Goal: Task Accomplishment & Management: Manage account settings

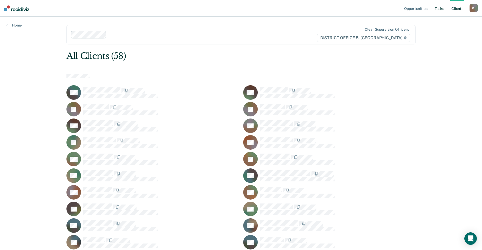
click at [441, 8] on link "Tasks" at bounding box center [439, 8] width 11 height 17
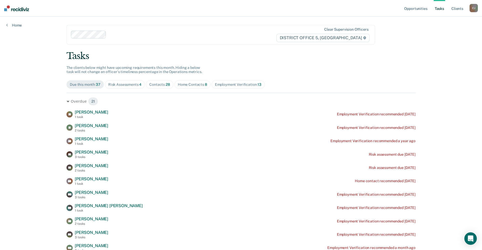
click at [139, 87] on span "Risk Assessments 4" at bounding box center [125, 84] width 40 height 8
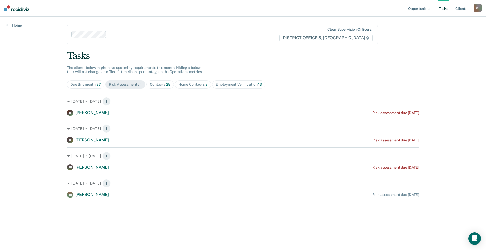
click at [169, 82] on span "28" at bounding box center [168, 84] width 4 height 4
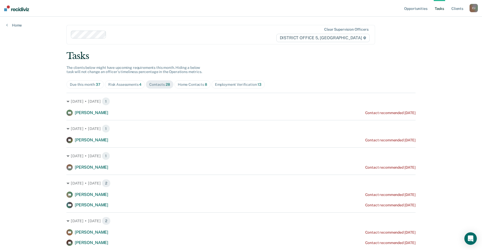
click at [186, 81] on span "Home Contacts 8" at bounding box center [193, 84] width 36 height 8
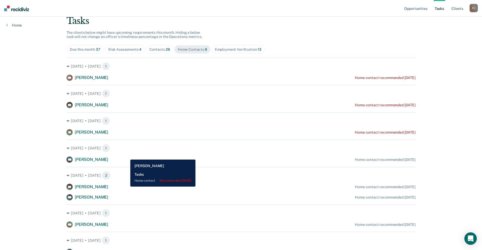
scroll to position [61, 0]
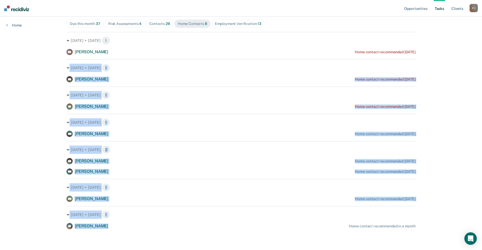
drag, startPoint x: 49, startPoint y: 56, endPoint x: 106, endPoint y: 249, distance: 202.0
click at [106, 249] on div "Opportunities Tasks Client s Camacho, Joel C J Profile How it works Log Out Hom…" at bounding box center [241, 94] width 482 height 311
drag, startPoint x: 106, startPoint y: 249, endPoint x: 177, endPoint y: 232, distance: 73.3
click at [177, 232] on main "Clear supervision officers DISTRICT OFFICE 5, TWIN FALLS Tasks The clients belo…" at bounding box center [241, 97] width 362 height 282
click at [166, 226] on div "JM Jordan Maddox Home contact recommended in a month" at bounding box center [241, 226] width 349 height 6
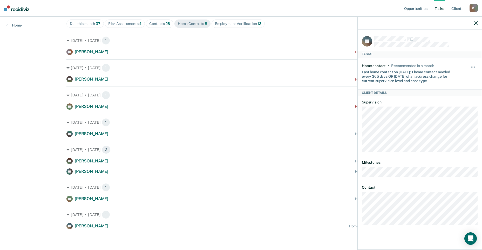
click at [29, 116] on div "Opportunities Tasks Client s Camacho, Joel C J Profile How it works Log Out Hom…" at bounding box center [241, 94] width 482 height 311
click at [477, 23] on icon "button" at bounding box center [476, 23] width 4 height 4
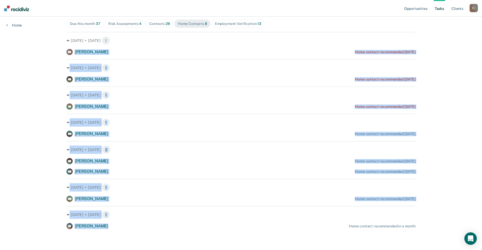
drag, startPoint x: 56, startPoint y: 47, endPoint x: 152, endPoint y: 234, distance: 210.2
click at [152, 234] on div "Opportunities Tasks Client s Camacho, Joel C J Profile How it works Log Out Hom…" at bounding box center [241, 94] width 482 height 311
click at [203, 118] on div "Aug. 25 • Monday 1 MA Marilyn Archuleta Home contact recommended in 14 days" at bounding box center [241, 125] width 349 height 23
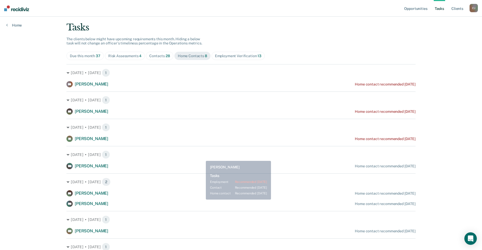
scroll to position [0, 0]
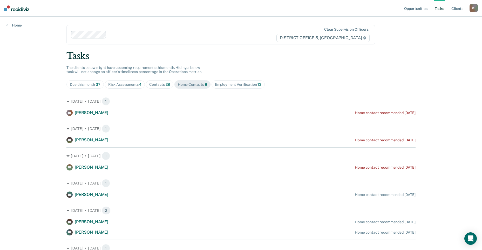
click at [166, 84] on span "28" at bounding box center [168, 84] width 4 height 4
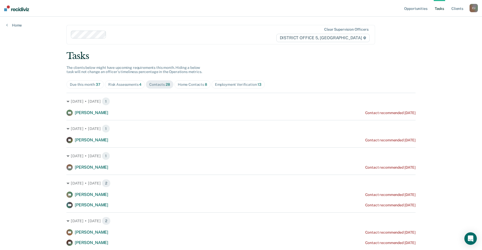
click at [115, 88] on span "Risk Assessments 4" at bounding box center [125, 84] width 40 height 8
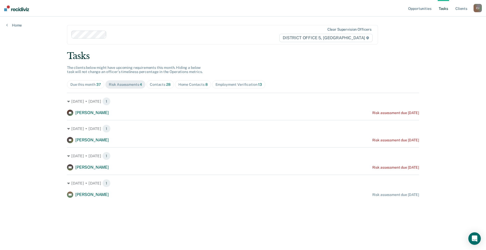
click at [163, 86] on div "Contacts 28" at bounding box center [160, 84] width 21 height 4
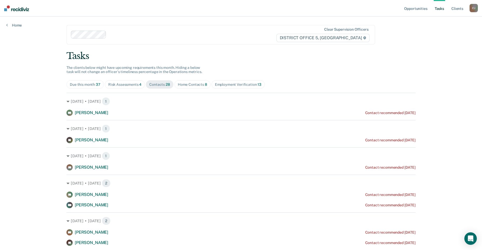
click at [180, 84] on div "Home Contacts 8" at bounding box center [192, 84] width 29 height 4
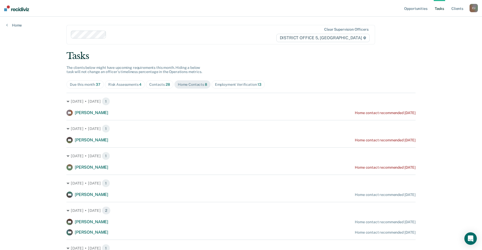
click at [233, 84] on div "Employment Verification 13" at bounding box center [238, 84] width 46 height 4
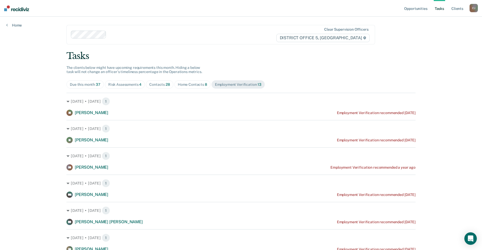
click at [110, 86] on div "Risk Assessments 4" at bounding box center [125, 84] width 34 height 4
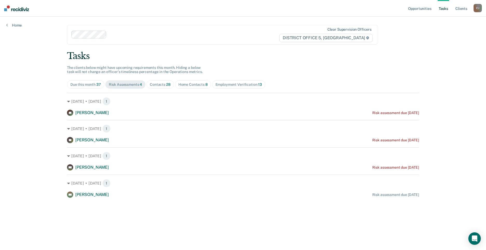
click at [172, 87] on span "Contacts 28" at bounding box center [161, 84] width 28 height 8
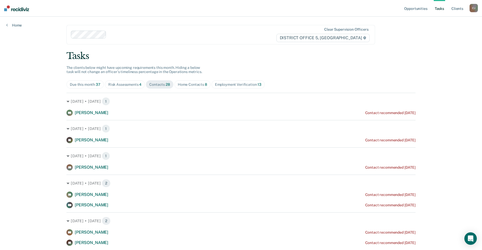
click at [188, 86] on div "Home Contacts 8" at bounding box center [192, 84] width 29 height 4
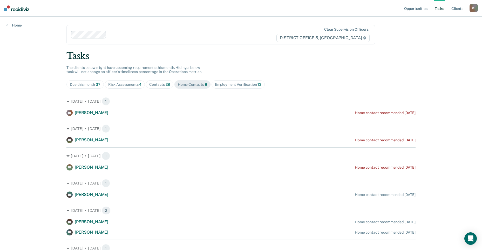
click at [163, 81] on span "Contacts 28" at bounding box center [160, 84] width 28 height 8
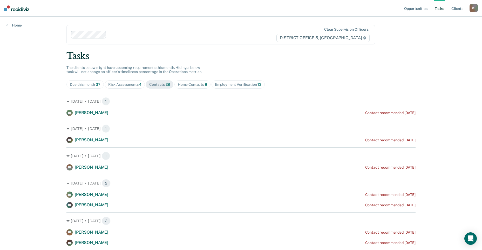
click at [183, 85] on div "Home Contacts 8" at bounding box center [192, 84] width 29 height 4
